Goal: Task Accomplishment & Management: Manage account settings

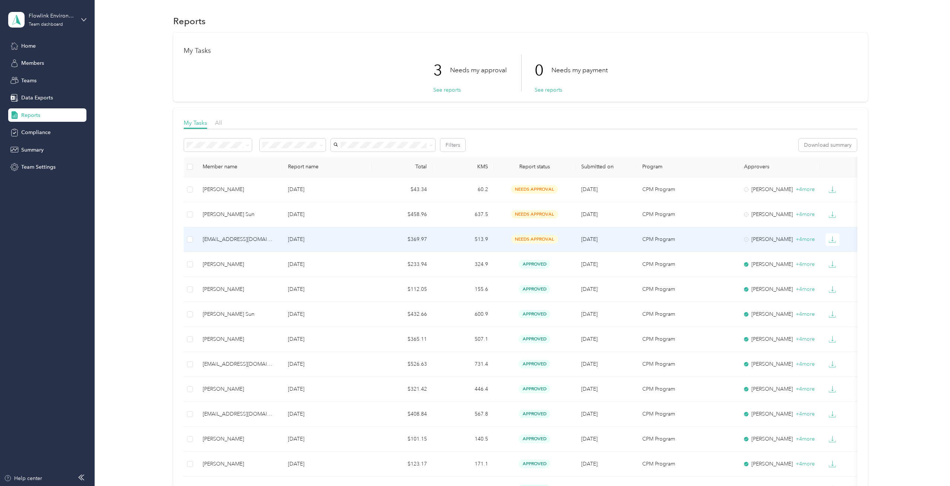
click at [236, 237] on div "[EMAIL_ADDRESS][DOMAIN_NAME]" at bounding box center [239, 240] width 73 height 8
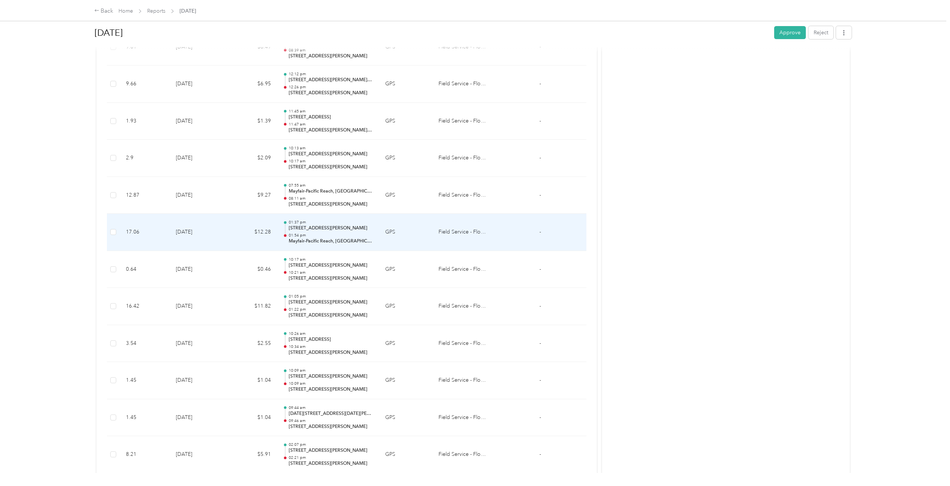
scroll to position [890, 0]
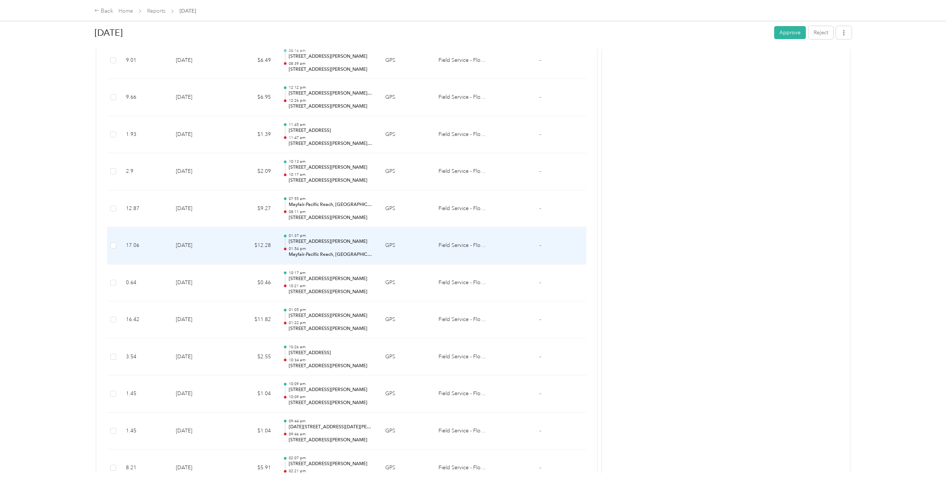
click at [256, 245] on td "$12.28" at bounding box center [252, 245] width 49 height 37
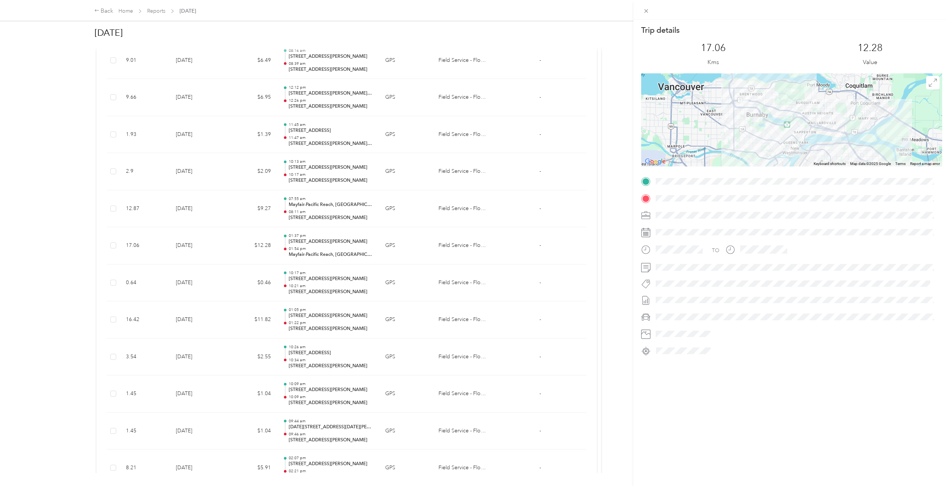
click at [106, 245] on div "Trip details This trip cannot be edited because it is either under review, appr…" at bounding box center [475, 243] width 950 height 486
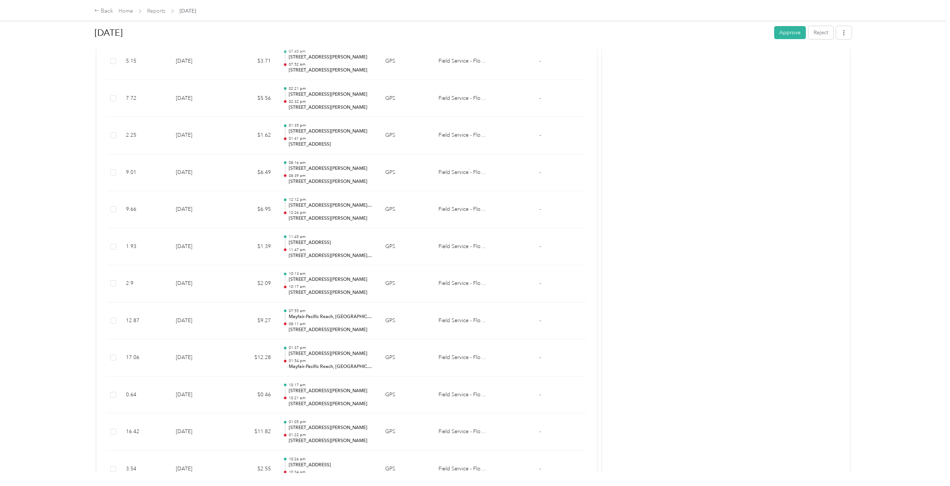
scroll to position [629, 0]
click at [784, 27] on button "Approve" at bounding box center [791, 32] width 32 height 13
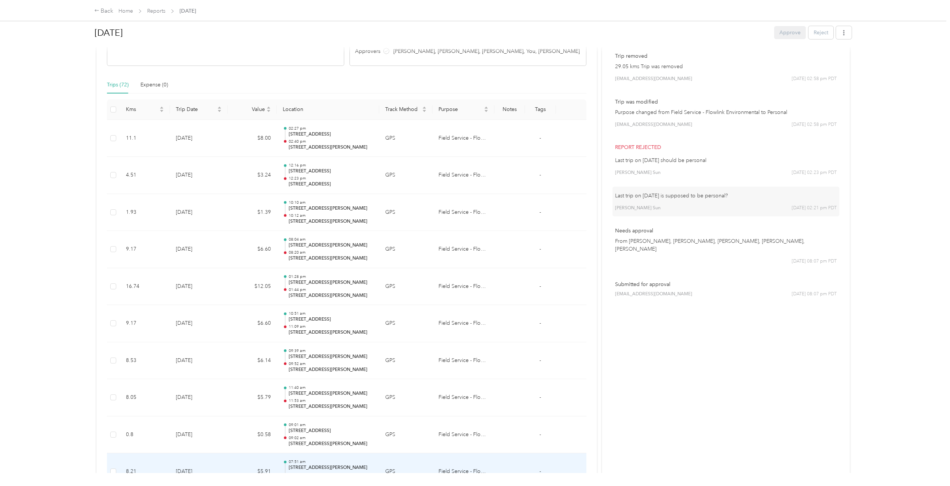
scroll to position [0, 0]
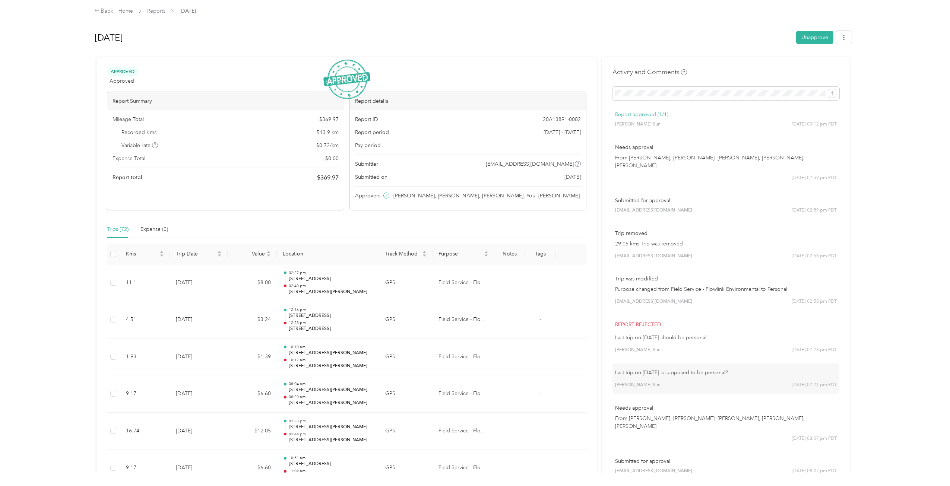
click at [79, 5] on div "Back Home Reports [DATE]" at bounding box center [475, 10] width 950 height 21
click at [108, 10] on div "Back" at bounding box center [103, 11] width 19 height 9
